Goal: Book appointment/travel/reservation

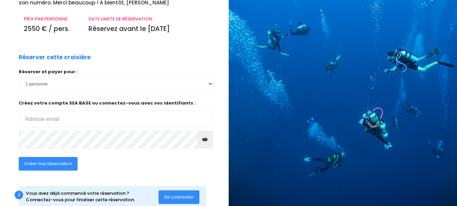
scroll to position [100, 0]
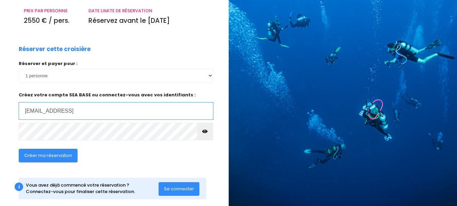
click at [70, 113] on input "dichtelam@orange" at bounding box center [116, 111] width 195 height 18
type input "dichtelam@orange.fr"
click at [53, 156] on span "Créer ma réservation" at bounding box center [48, 155] width 48 height 6
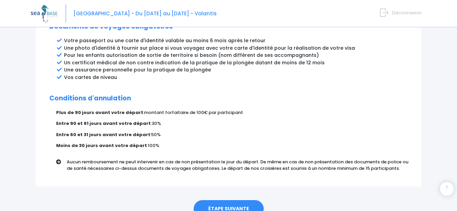
scroll to position [400, 0]
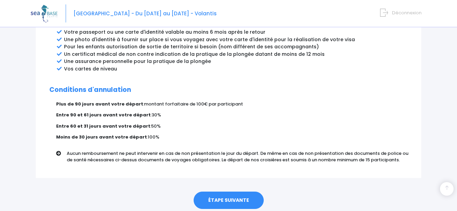
click at [232, 192] on link "ÉTAPE SUIVANTE" at bounding box center [229, 201] width 70 height 18
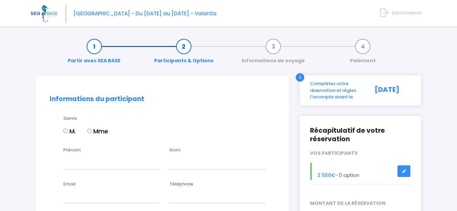
click at [90, 131] on input "Mme" at bounding box center [89, 131] width 4 height 4
radio input "true"
click at [64, 164] on input "Prénom" at bounding box center [111, 162] width 96 height 14
type input "Anne Marie"
click at [171, 163] on input "text" at bounding box center [217, 162] width 96 height 14
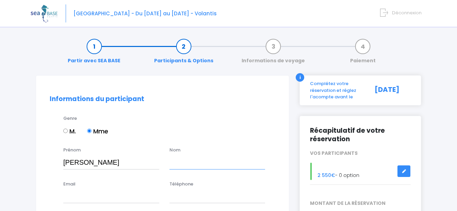
type input "TARDY ep DICHTEL"
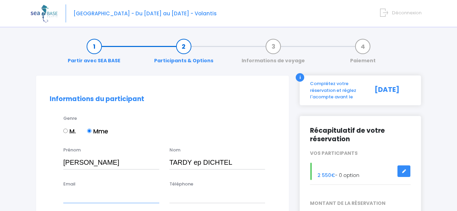
type input "dichtelam@orange.fr"
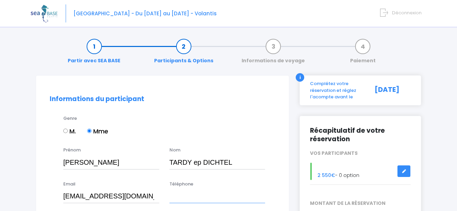
type input "0665649942"
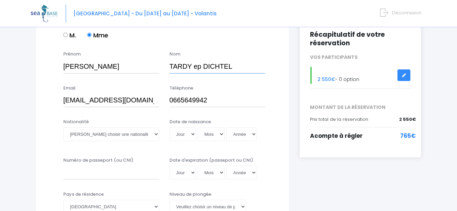
scroll to position [104, 0]
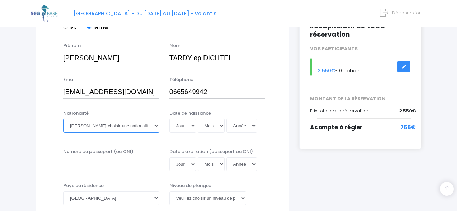
click at [157, 126] on select "Veuillez choisir une nationalité Afghane Albanaise Algerienne Allemande America…" at bounding box center [111, 126] width 96 height 14
select select "Française"
click at [63, 119] on select "Veuillez choisir une nationalité Afghane Albanaise Algerienne Allemande America…" at bounding box center [111, 126] width 96 height 14
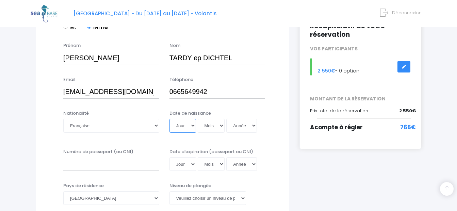
click at [193, 125] on select "Jour 01 02 03 04 05 06 07 08 09 10 11 12 13 14 15 16 17 18 19 20 21 22 23 24 25…" at bounding box center [182, 126] width 27 height 14
select select "08"
click at [169, 119] on select "Jour 01 02 03 04 05 06 07 08 09 10 11 12 13 14 15 16 17 18 19 20 21 22 23 24 25…" at bounding box center [182, 126] width 27 height 14
click at [222, 125] on select "Mois 01 02 03 04 05 06 07 08 09 10 11 12" at bounding box center [211, 126] width 27 height 14
select select "06"
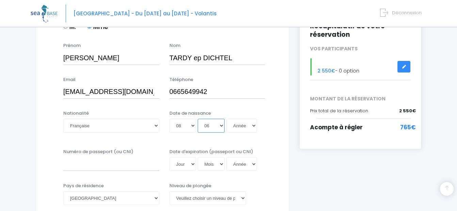
click at [198, 119] on select "Mois 01 02 03 04 05 06 07 08 09 10 11 12" at bounding box center [211, 126] width 27 height 14
click at [254, 125] on select "Année 2045 2044 2043 2042 2041 2040 2039 2038 2037 2036 2035 2034 2033 2032 203…" at bounding box center [241, 126] width 31 height 14
select select "1947"
click at [226, 119] on select "Année 2045 2044 2043 2042 2041 2040 2039 2038 2037 2036 2035 2034 2033 2032 203…" at bounding box center [241, 126] width 31 height 14
type input "1947-06-08"
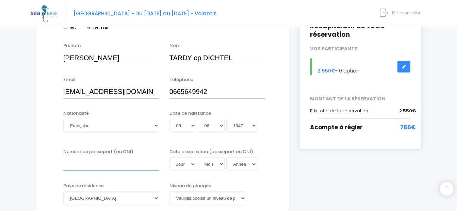
click at [67, 162] on input "Numéro de passeport (ou CNI)" at bounding box center [111, 164] width 96 height 14
type input "23CT43739"
click at [192, 163] on select "Jour 01 02 03 04 05 06 07 08 09 10 11 12 13 14 15 16 17 18 19 20 21 22 23 24 25…" at bounding box center [182, 164] width 27 height 14
select select "26"
click at [169, 157] on select "Jour 01 02 03 04 05 06 07 08 09 10 11 12 13 14 15 16 17 18 19 20 21 22 23 24 25…" at bounding box center [182, 164] width 27 height 14
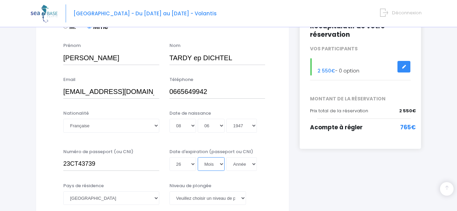
click at [221, 164] on select "Mois 01 02 03 04 05 06 07 08 09 10 11 12" at bounding box center [211, 164] width 27 height 14
select select "12"
click at [198, 157] on select "Mois 01 02 03 04 05 06 07 08 09 10 11 12" at bounding box center [211, 164] width 27 height 14
click at [253, 163] on select "Année 2045 2044 2043 2042 2041 2040 2039 2038 2037 2036 2035 2034 2033 2032 203…" at bounding box center [241, 164] width 31 height 14
select select "2033"
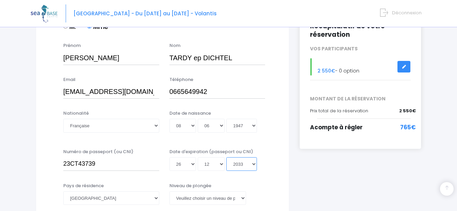
click at [226, 157] on select "Année 2045 2044 2043 2042 2041 2040 2039 2038 2037 2036 2035 2034 2033 2032 203…" at bounding box center [241, 164] width 31 height 14
type input "2033-12-26"
click at [243, 198] on select "Veuillez choisir un niveau de plongée Non plongeur Junior OW diver Adventure OW…" at bounding box center [207, 198] width 77 height 14
select select "N3"
click at [169, 191] on select "Veuillez choisir un niveau de plongée Non plongeur Junior OW diver Adventure OW…" at bounding box center [207, 198] width 77 height 14
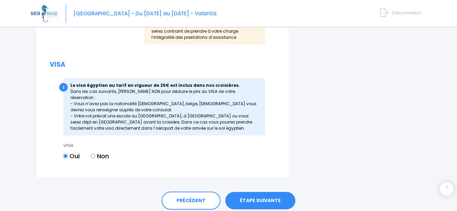
scroll to position [862, 0]
click at [259, 192] on link "ÉTAPE SUIVANTE" at bounding box center [260, 201] width 70 height 18
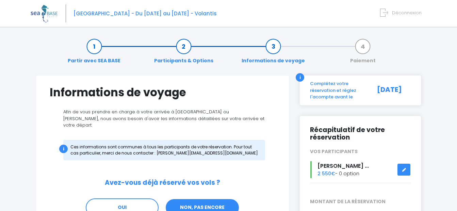
click at [204, 202] on link "NON, PAS ENCORE" at bounding box center [202, 207] width 75 height 18
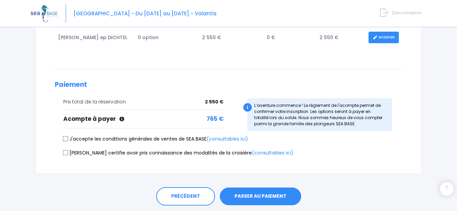
scroll to position [141, 0]
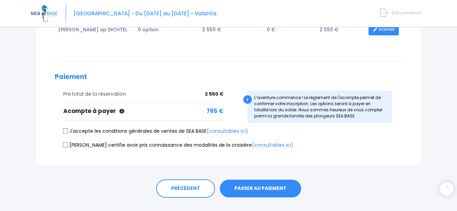
click at [65, 133] on input "J'accepte les conditions générales de ventes de SEA BASE (consultables ici)" at bounding box center [65, 130] width 5 height 5
checkbox input "true"
click at [66, 147] on input "Je certifie avoir pris connaissance des modalités de la croisière (consultables…" at bounding box center [65, 144] width 5 height 5
checkbox input "true"
click at [258, 189] on button "PASSER AU PAIEMENT" at bounding box center [260, 189] width 81 height 18
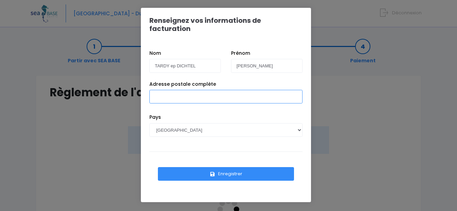
click at [153, 90] on input "Adresse postale complète" at bounding box center [225, 97] width 153 height 14
type input "Résidence [PERSON_NAME], Bât. B appartement [STREET_ADDRESS]"
click at [275, 90] on input "Résidence [PERSON_NAME], Bât. B appartement [STREET_ADDRESS]" at bounding box center [225, 97] width 153 height 14
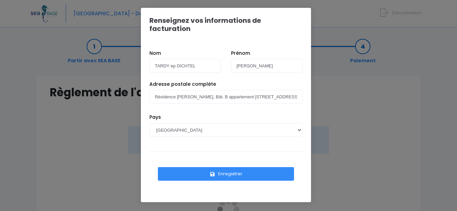
click at [232, 167] on button "Enregistrer" at bounding box center [226, 174] width 136 height 14
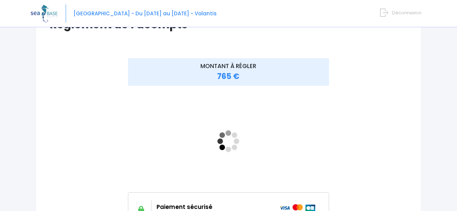
scroll to position [82, 0]
